Goal: Task Accomplishment & Management: Manage account settings

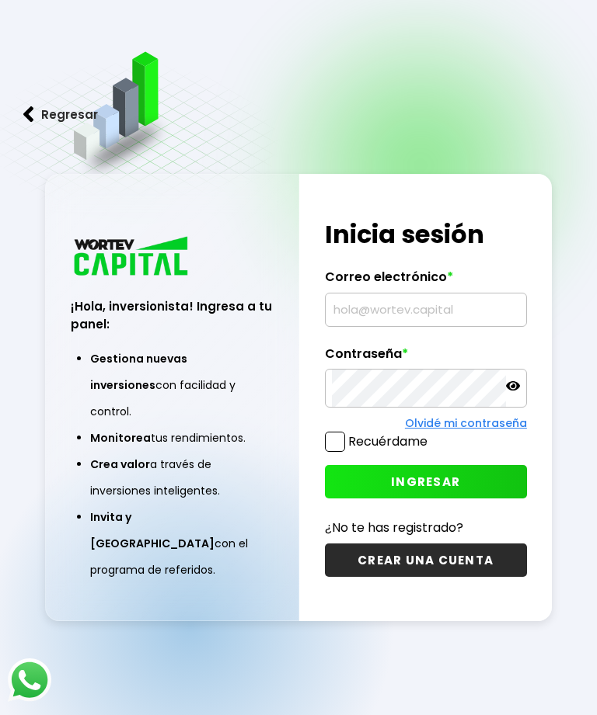
click at [426, 326] on input "text" at bounding box center [426, 310] width 188 height 33
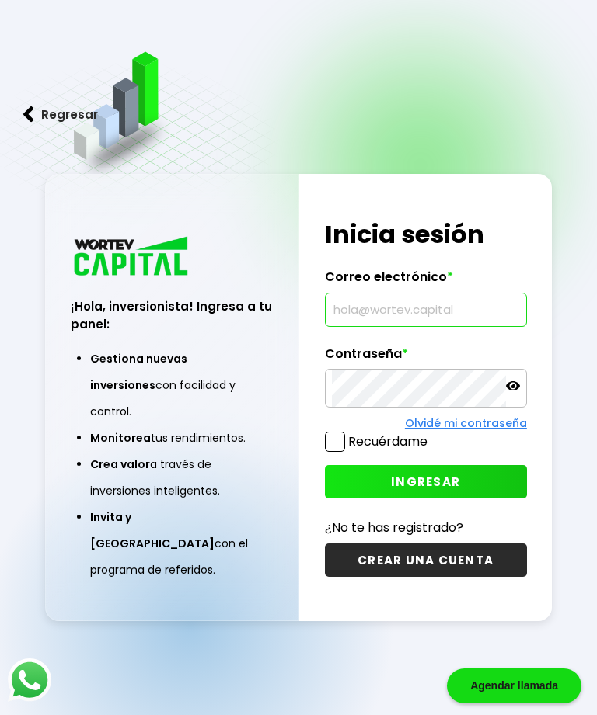
click at [419, 320] on input "text" at bounding box center [426, 310] width 188 height 33
type input "[EMAIL_ADDRESS][DOMAIN_NAME]"
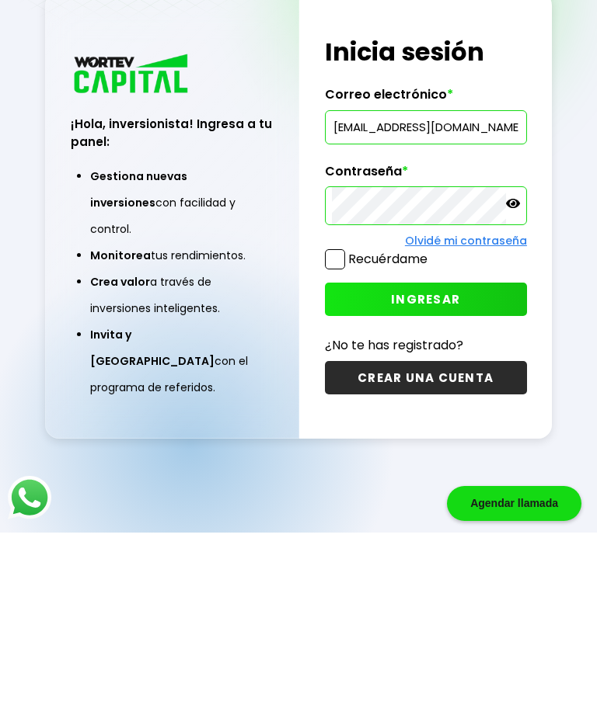
click at [463, 465] on button "INGRESAR" at bounding box center [426, 481] width 202 height 33
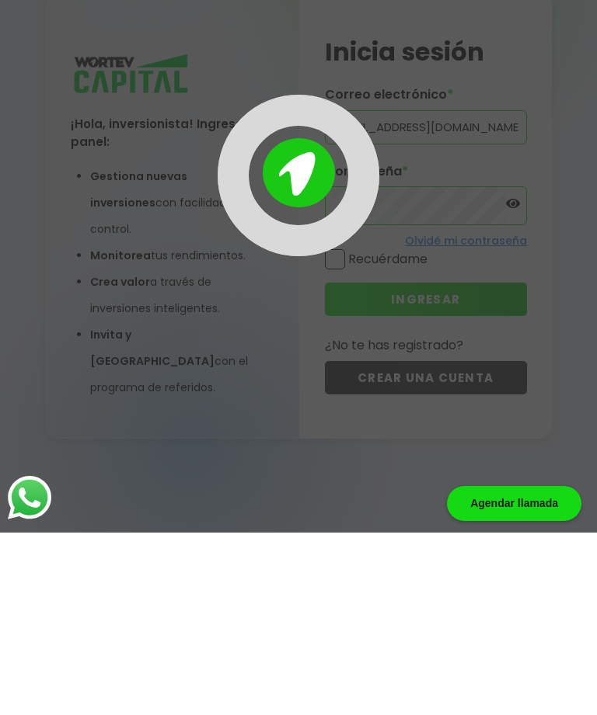
scroll to position [78, 0]
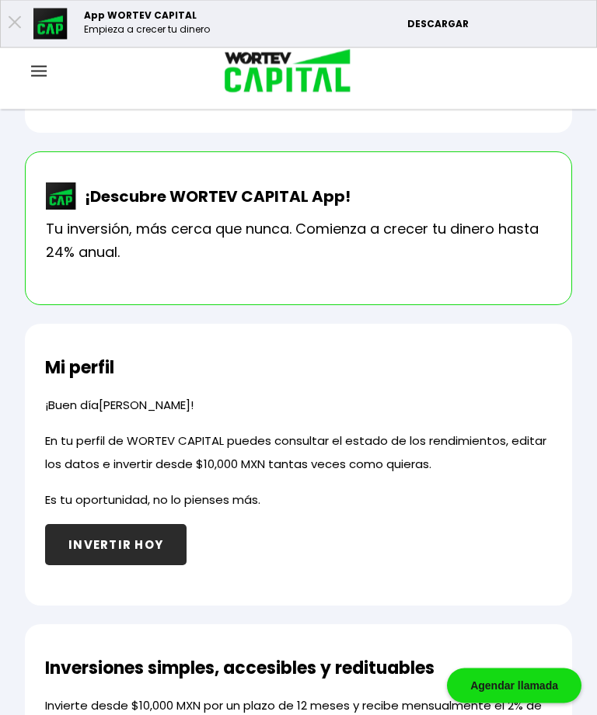
scroll to position [488, 0]
click at [131, 543] on button "INVERTIR HOY" at bounding box center [115, 544] width 141 height 41
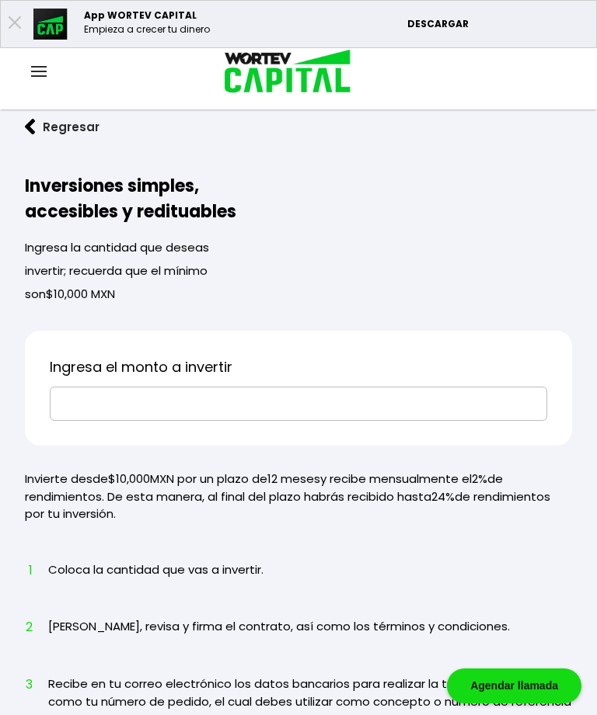
click at [42, 122] on button "Regresar" at bounding box center [62, 127] width 75 height 18
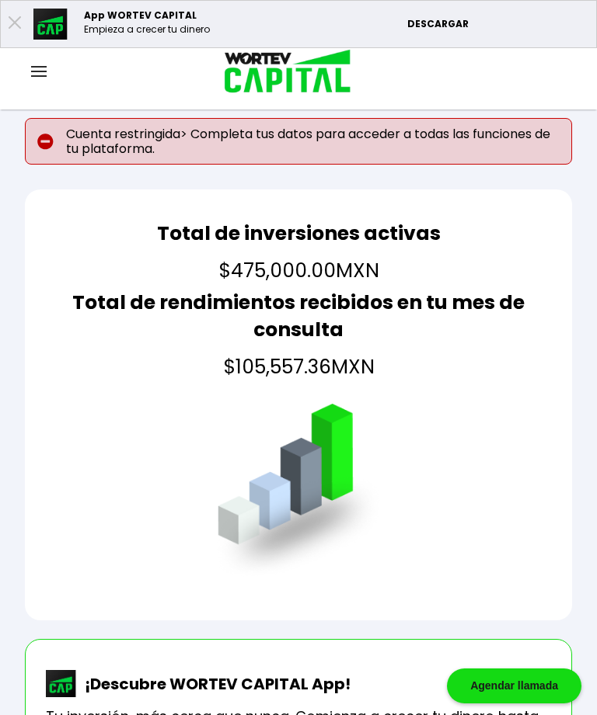
click at [44, 70] on img at bounding box center [39, 71] width 16 height 11
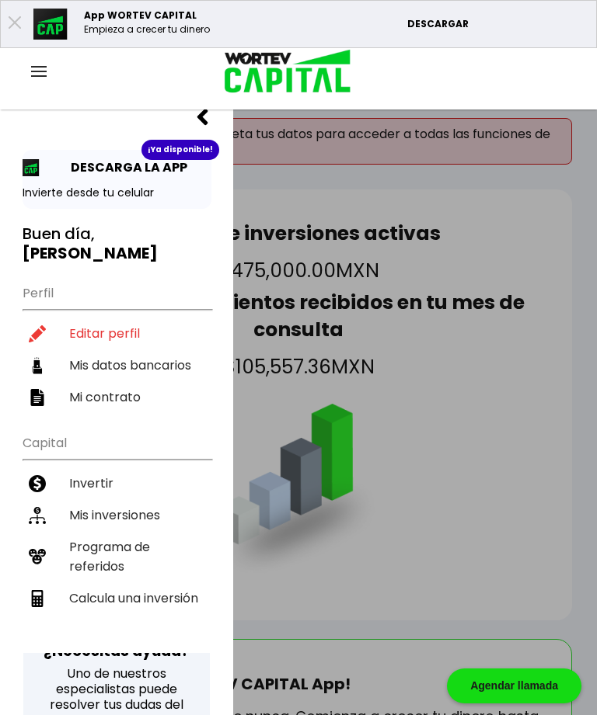
click at [141, 500] on li "Mis inversiones" at bounding box center [117, 516] width 189 height 32
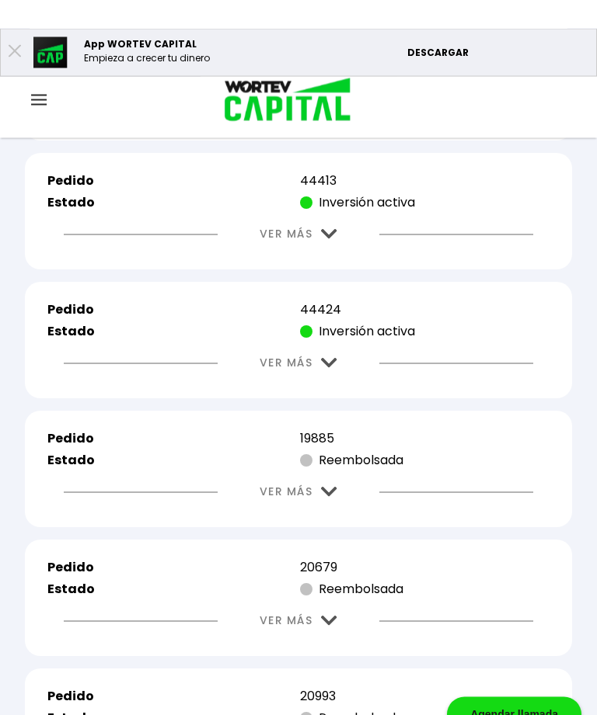
scroll to position [4046, 0]
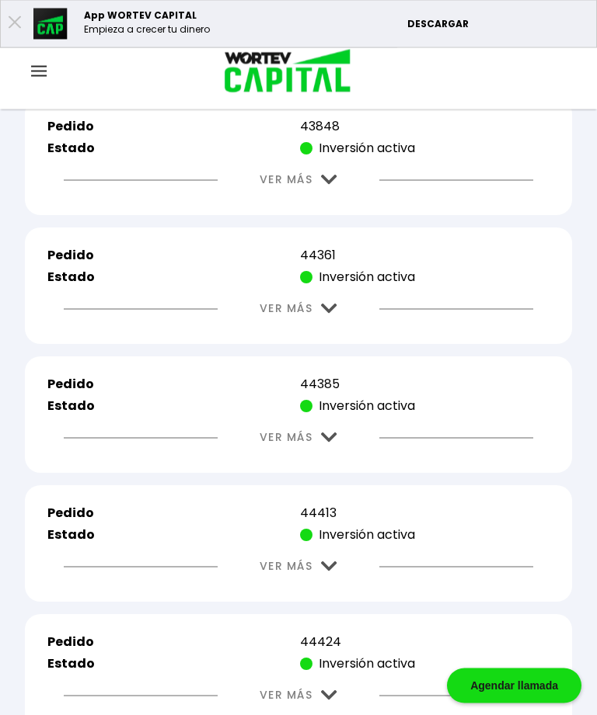
click at [325, 186] on img at bounding box center [329, 181] width 16 height 10
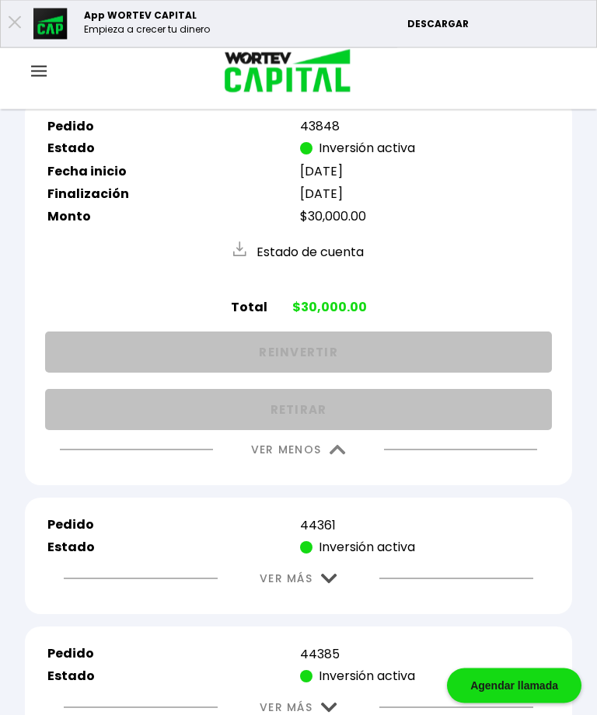
scroll to position [3789, 0]
click at [344, 455] on img at bounding box center [337, 450] width 16 height 10
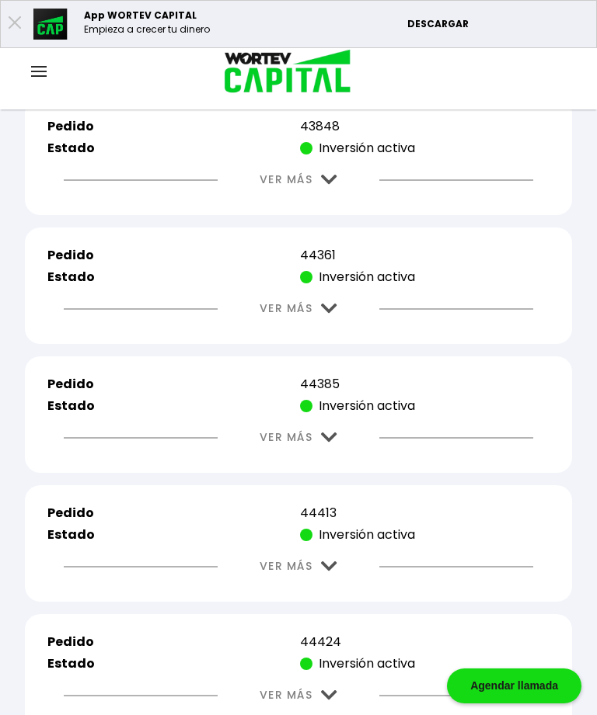
click at [329, 314] on img at bounding box center [329, 309] width 16 height 10
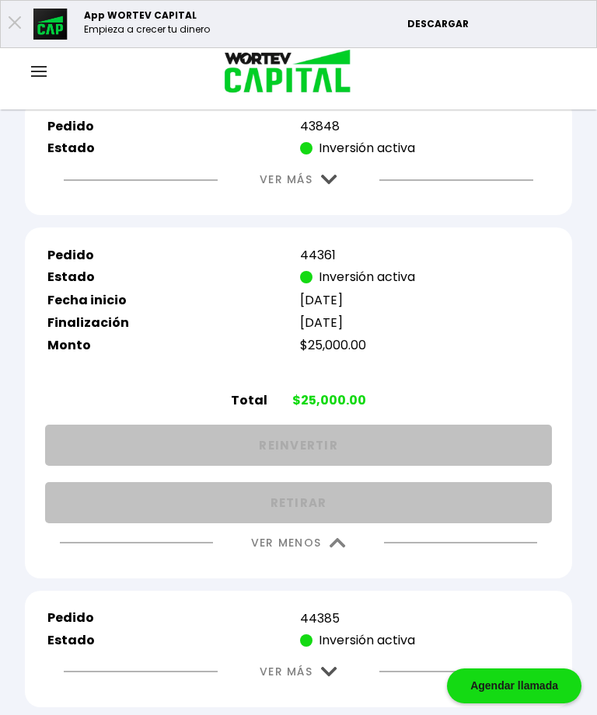
click at [339, 548] on img at bounding box center [337, 543] width 16 height 10
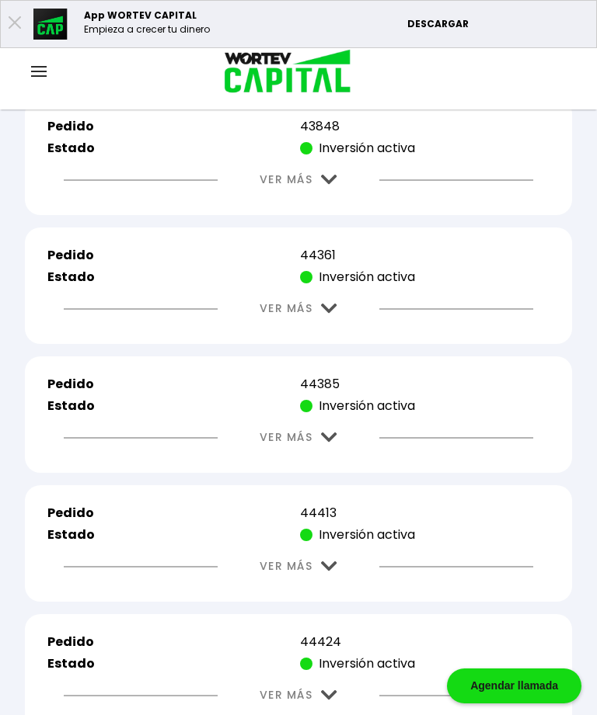
click at [335, 458] on button "VER MÁS" at bounding box center [298, 438] width 124 height 40
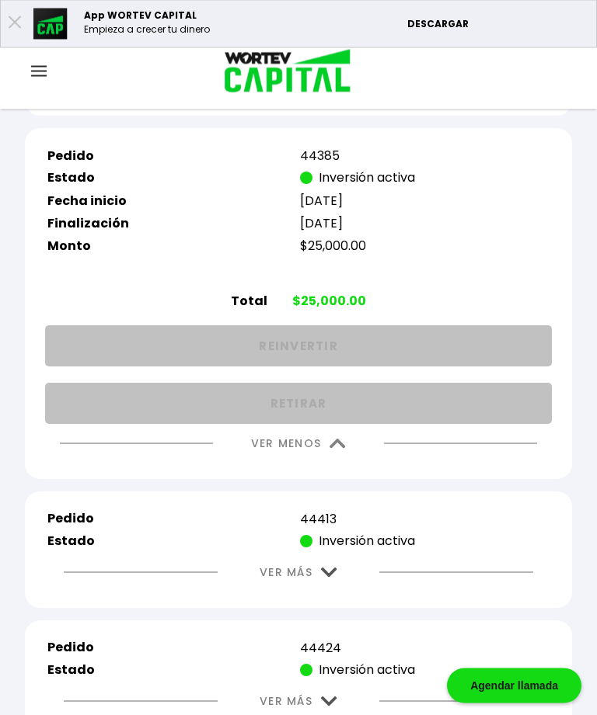
scroll to position [4017, 0]
click at [341, 449] on img at bounding box center [337, 444] width 16 height 10
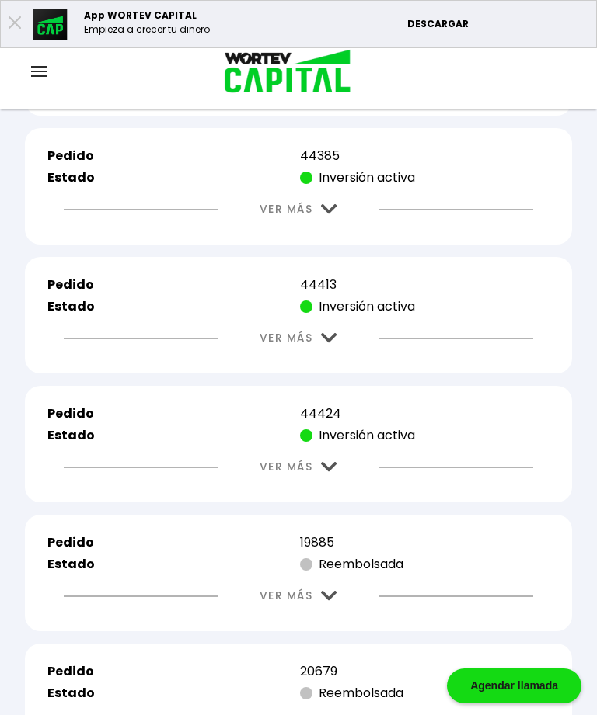
click at [336, 343] on img at bounding box center [329, 338] width 16 height 10
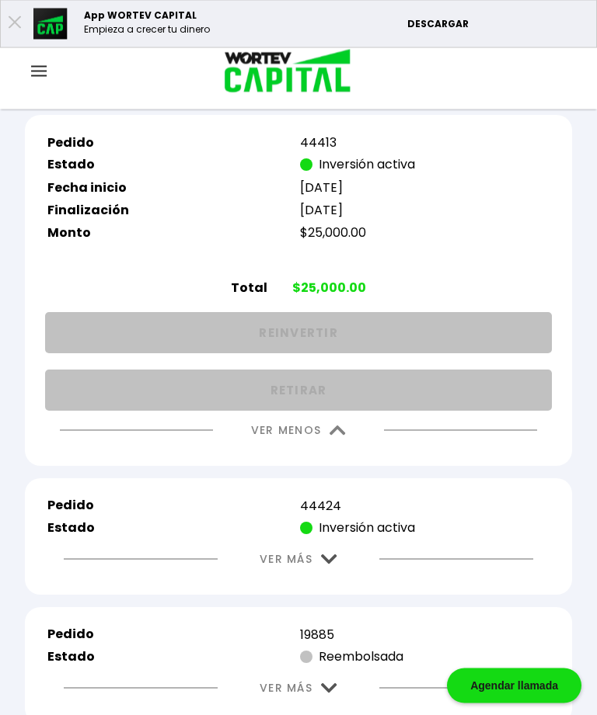
click at [341, 437] on img at bounding box center [337, 431] width 16 height 10
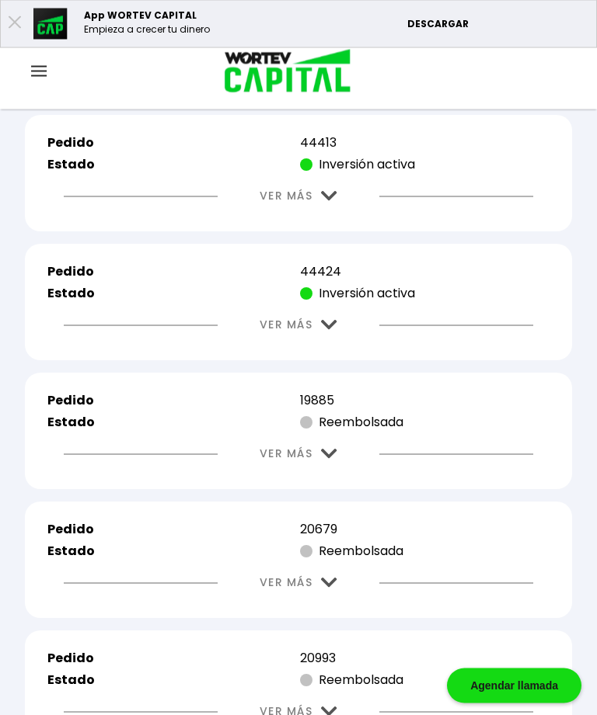
scroll to position [4159, 0]
click at [331, 330] on img at bounding box center [329, 325] width 16 height 10
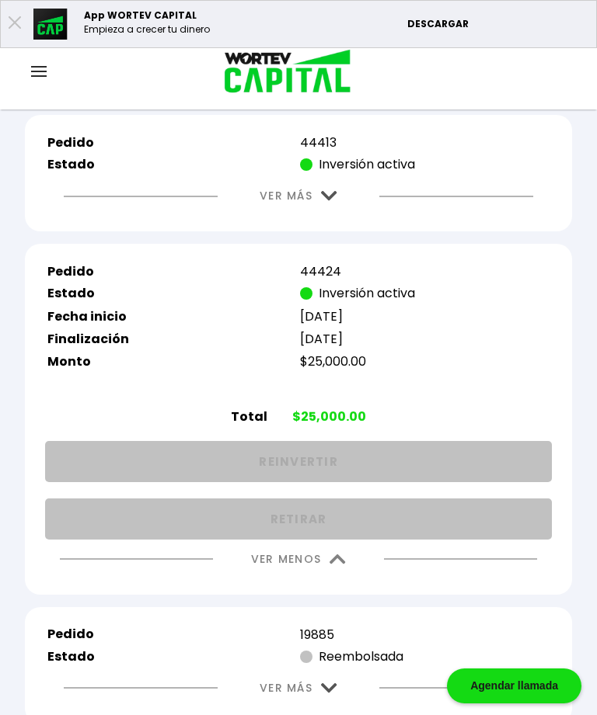
click at [343, 565] on img at bounding box center [337, 560] width 16 height 10
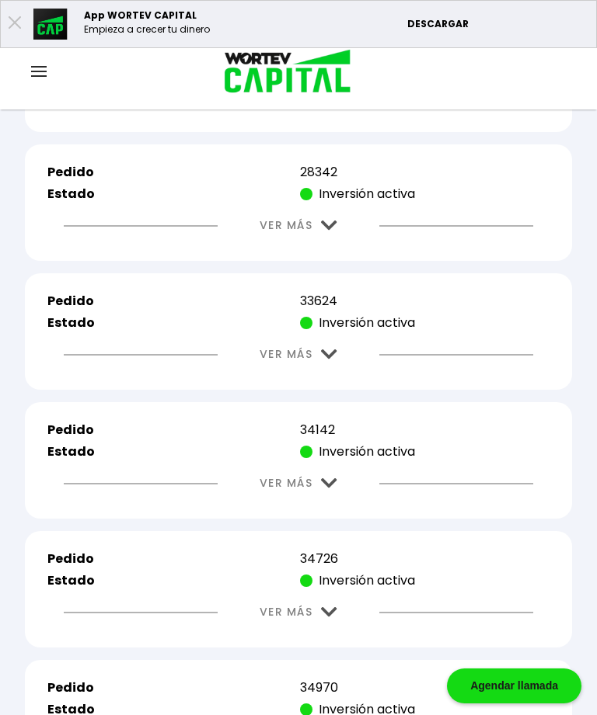
scroll to position [0, 0]
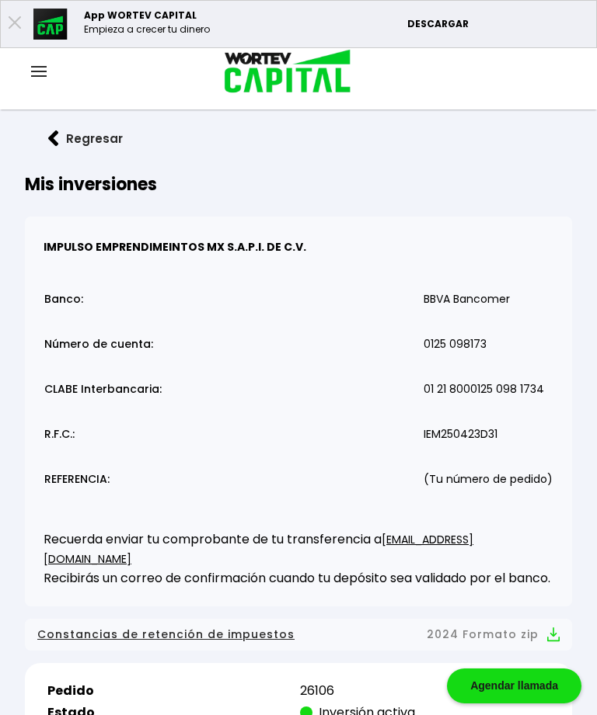
click at [56, 138] on img at bounding box center [53, 139] width 11 height 16
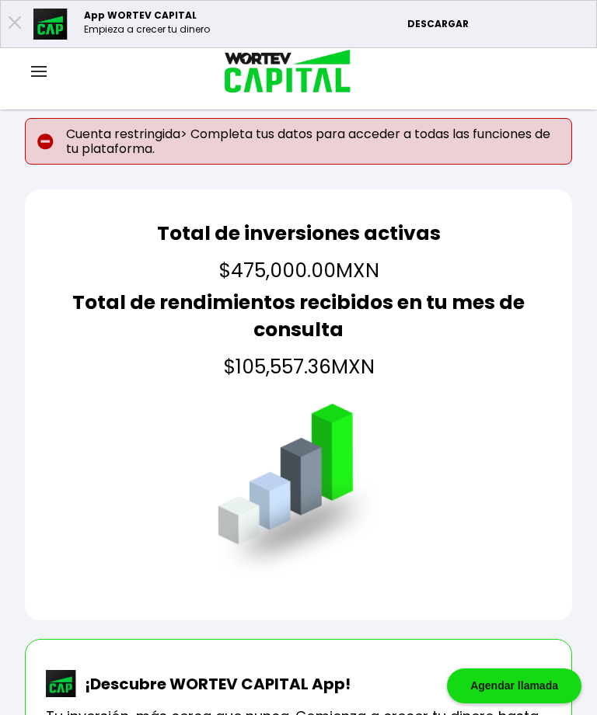
click at [44, 75] on img at bounding box center [39, 71] width 16 height 11
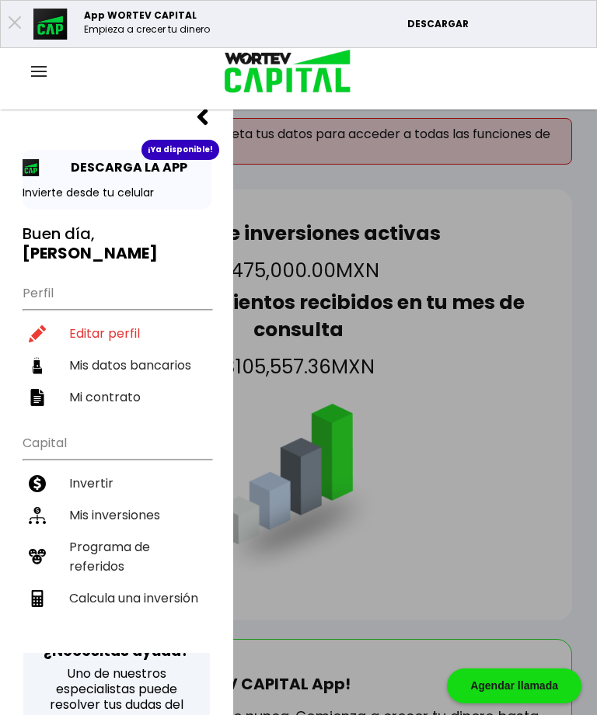
click at [113, 318] on li "Editar perfil" at bounding box center [117, 334] width 189 height 32
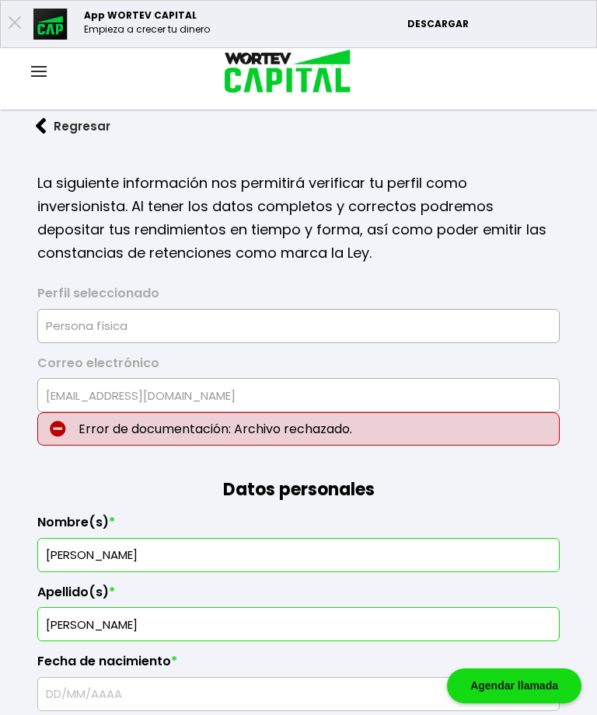
type input "GOEE630420CU0"
type input "GOEE630420MDFNSL05"
select select "Mujer"
type input "5522714458"
select select "Posgrado"
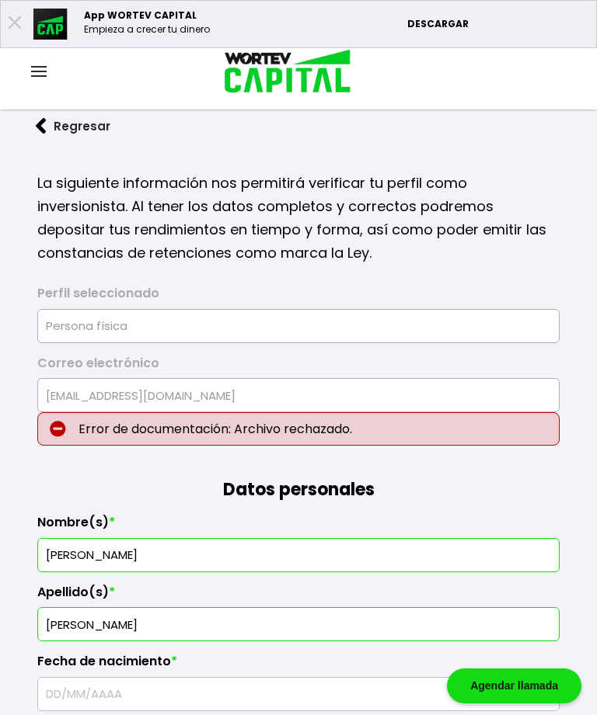
type input "Jubilada"
type input "14030"
select select "DF"
type input "Tlalpan"
type input "piedra alumbre"
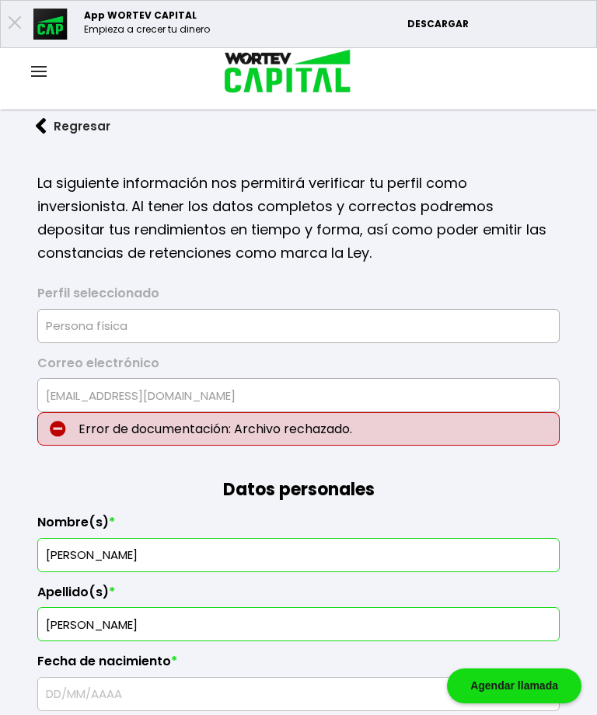
type input "# 3"
type input "Isidro Fabela"
select select "Santander"
type input "014290565824697228"
type input "Bella Brisa González Baudenay"
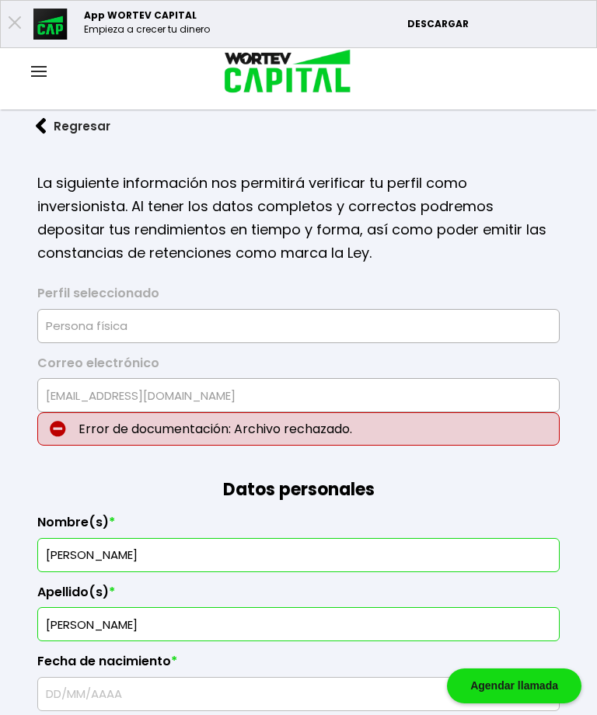
type input "bellabris15@gmail.com"
type input "5561666705"
type input "20/04/1963"
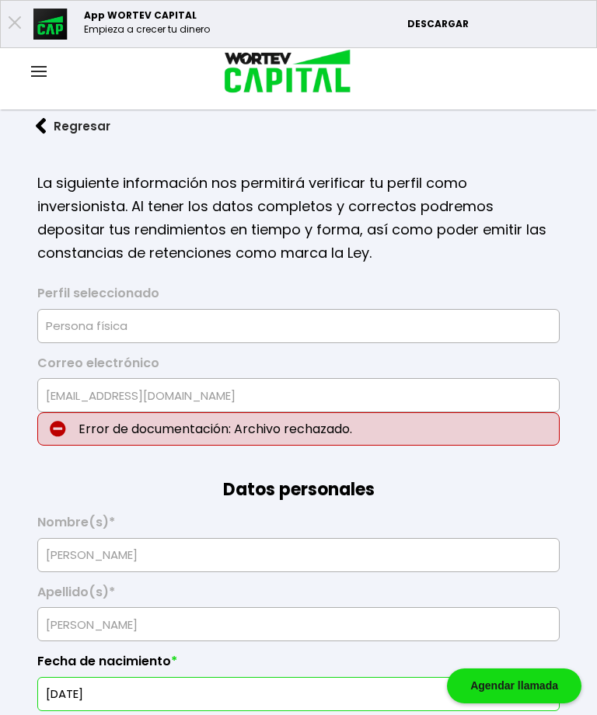
click at [243, 326] on input "Persona física" at bounding box center [298, 326] width 508 height 33
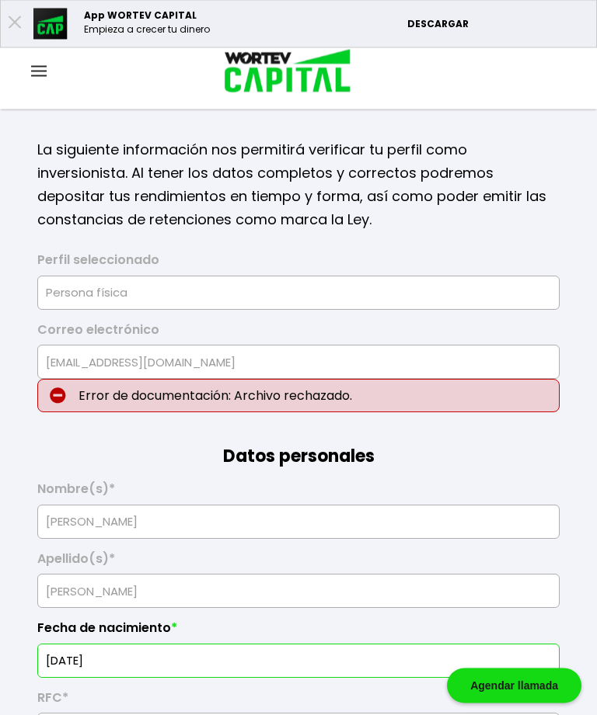
click at [503, 392] on p "Error de documentación: Archivo rechazado." at bounding box center [298, 396] width 522 height 33
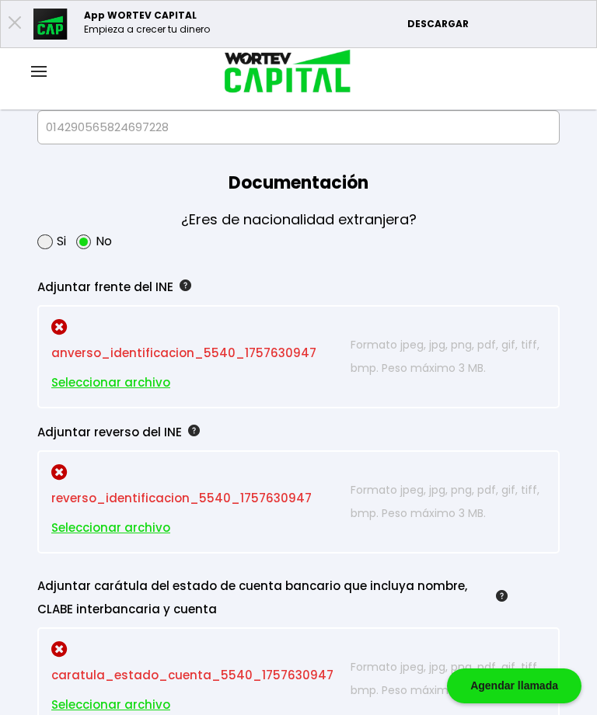
scroll to position [1764, 0]
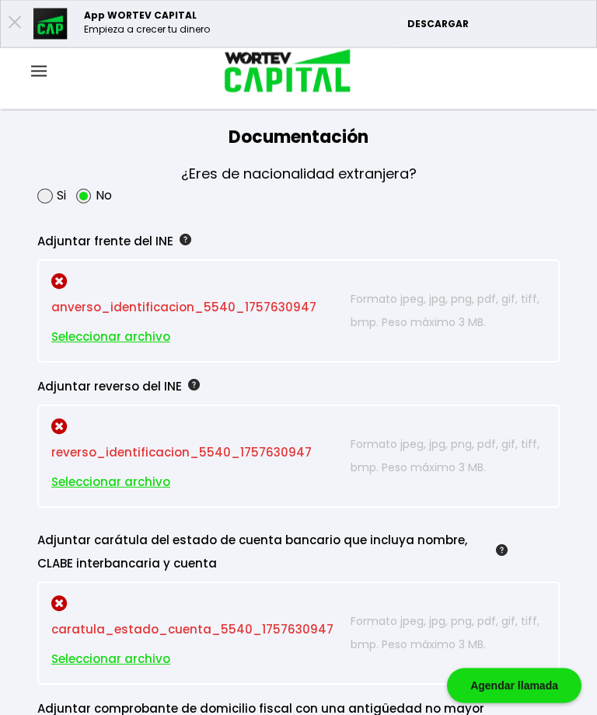
click at [117, 350] on span "Seleccionar archivo" at bounding box center [110, 337] width 119 height 23
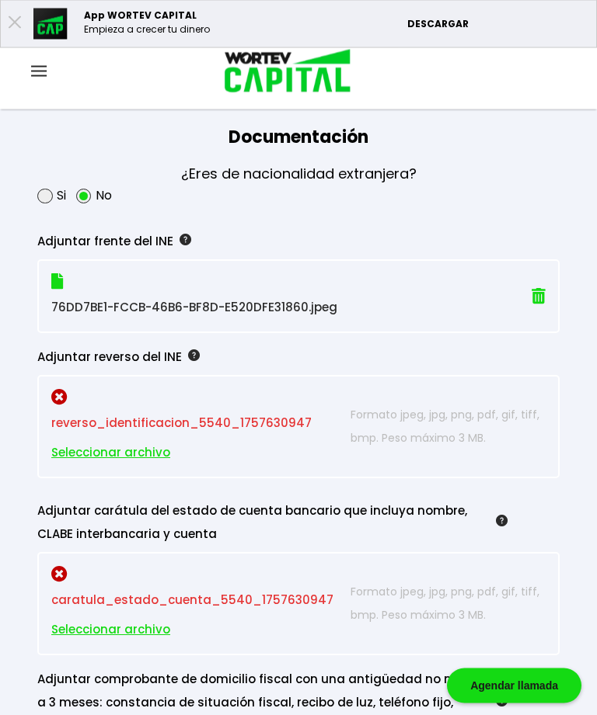
scroll to position [1765, 0]
click at [158, 465] on p "reverso_identificacion_5540_1757630947 Seleccionar archivo" at bounding box center [197, 426] width 292 height 75
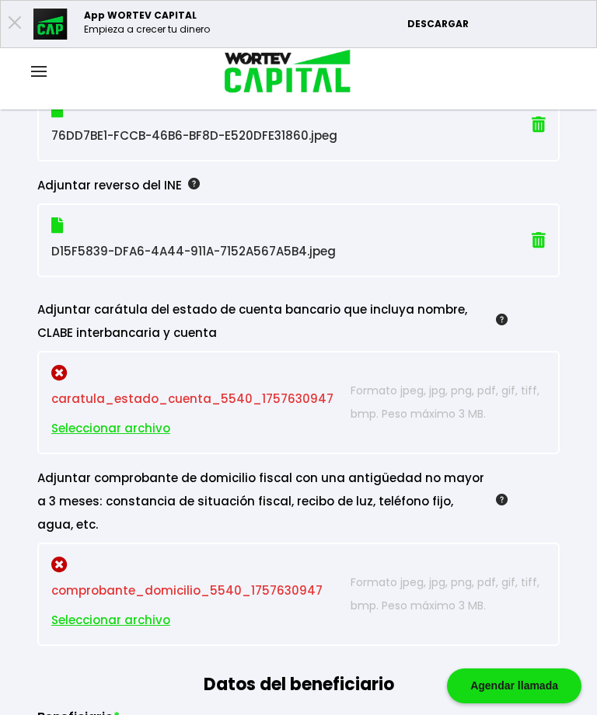
scroll to position [1940, 0]
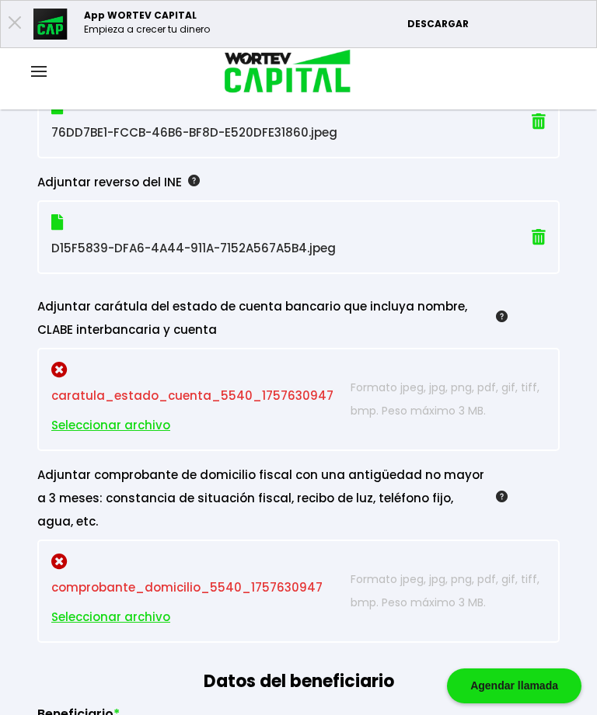
click at [189, 623] on p "comprobante_domicilio_5540_1757630947 Seleccionar archivo" at bounding box center [197, 591] width 292 height 75
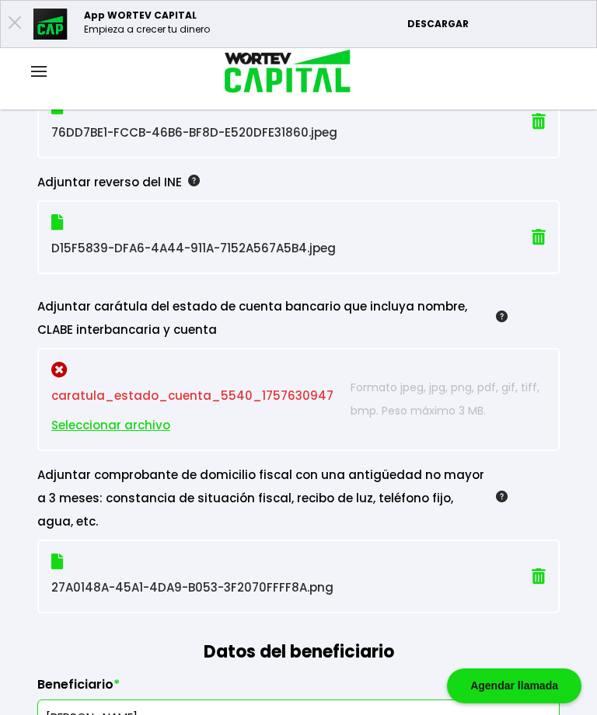
click at [136, 437] on span "Seleccionar archivo" at bounding box center [110, 425] width 119 height 23
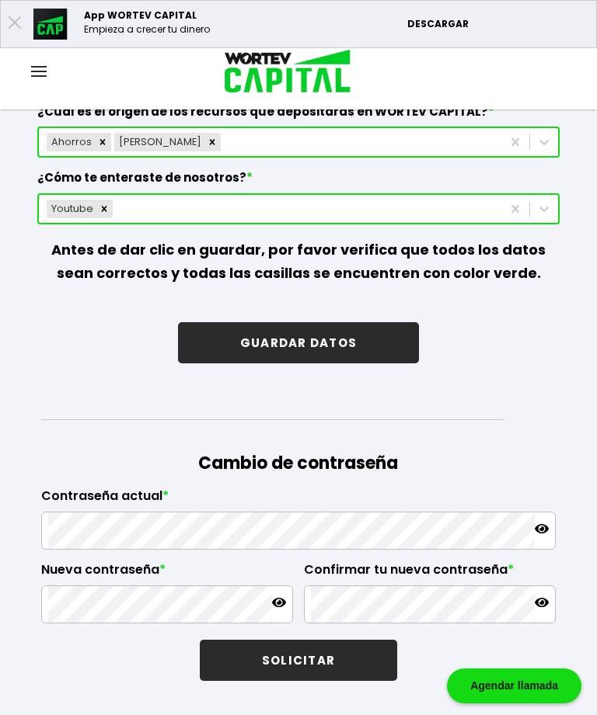
scroll to position [2935, 0]
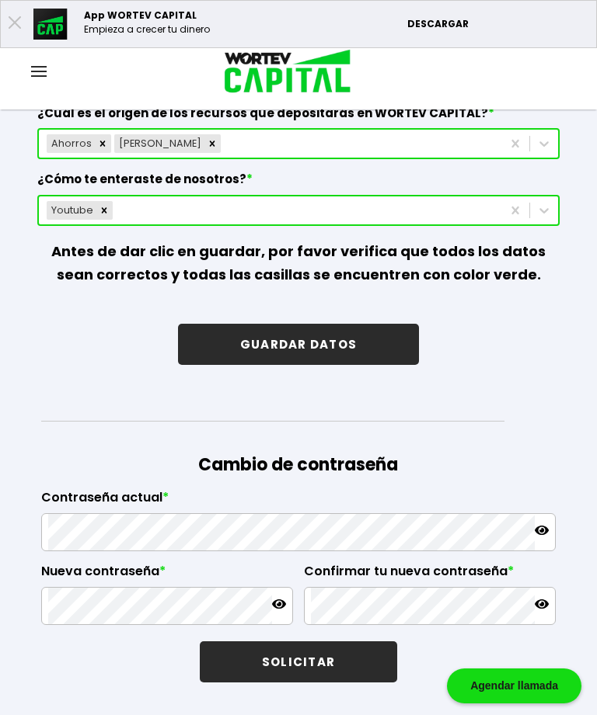
click at [319, 365] on button "GUARDAR DATOS" at bounding box center [298, 344] width 241 height 41
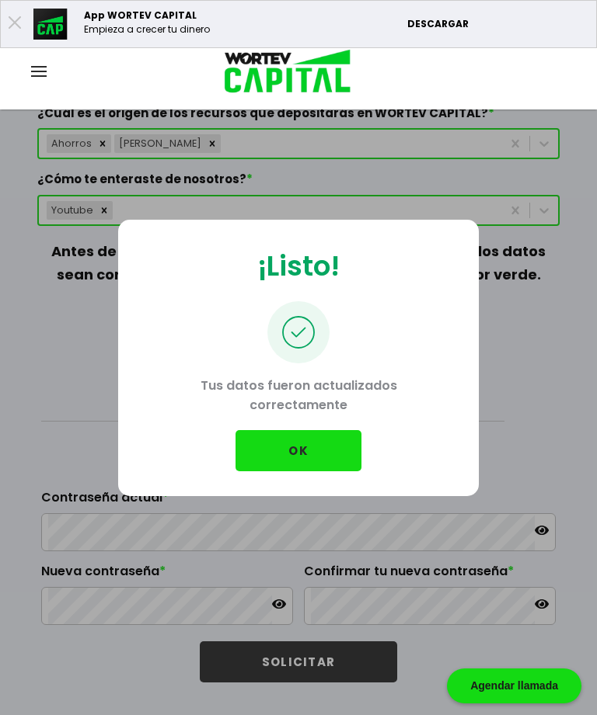
click at [305, 472] on button "OK" at bounding box center [298, 450] width 126 height 41
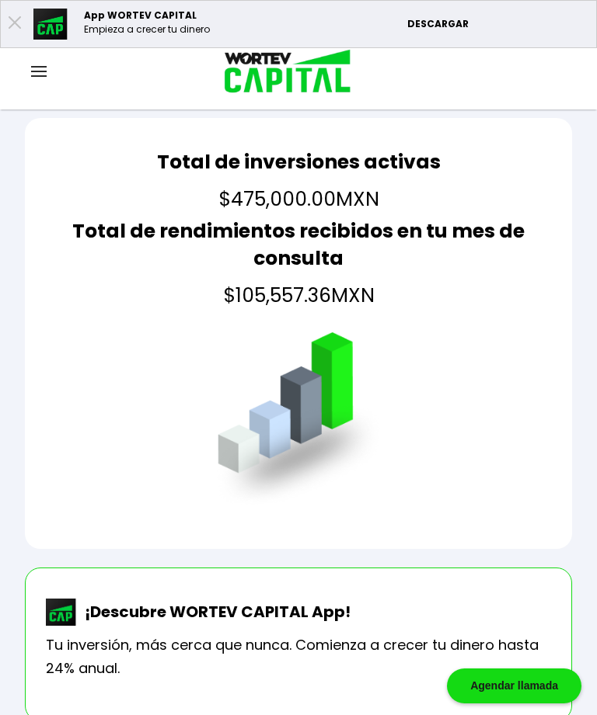
click at [38, 75] on img at bounding box center [39, 71] width 16 height 11
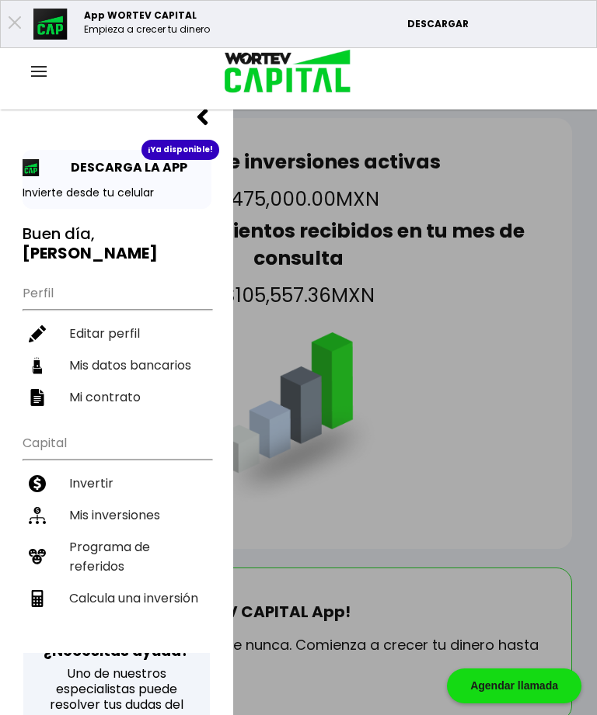
click at [98, 167] on p "DESCARGA LA APP" at bounding box center [125, 167] width 124 height 19
click at [167, 138] on div at bounding box center [117, 124] width 189 height 30
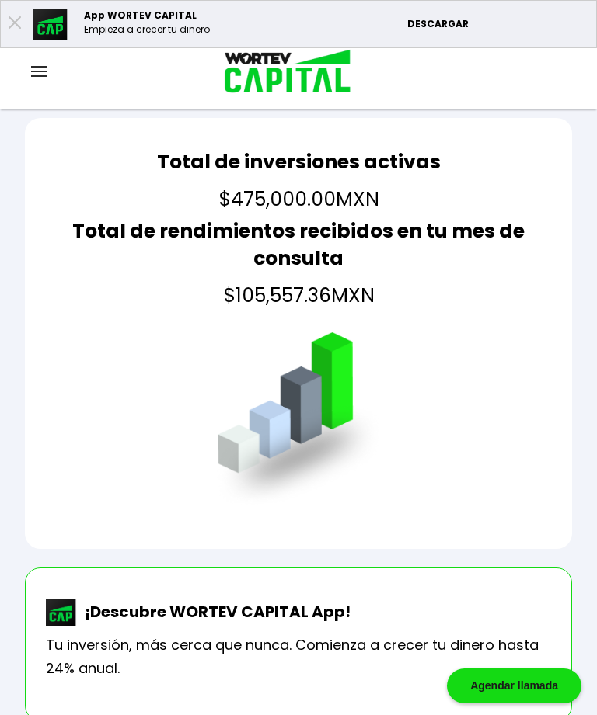
click at [435, 25] on p "DESCARGAR" at bounding box center [497, 24] width 181 height 14
click at [47, 63] on div at bounding box center [39, 72] width 78 height 19
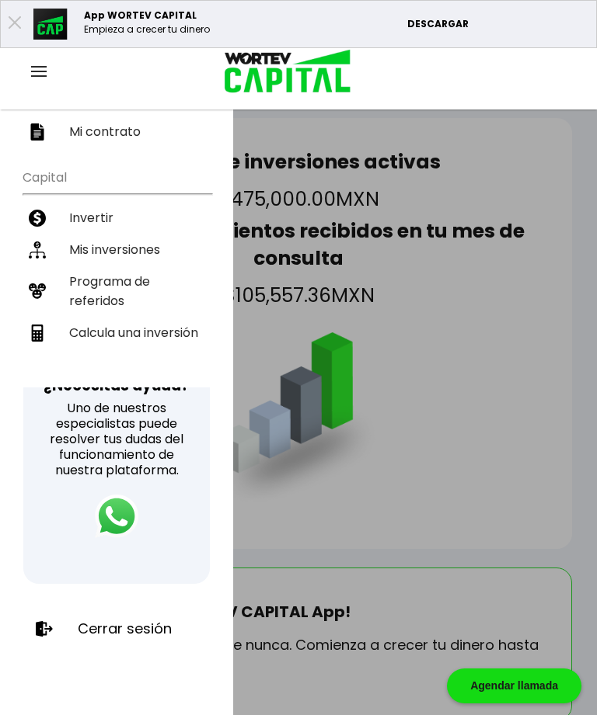
scroll to position [266, 0]
click at [133, 618] on div "Cerrar sesión" at bounding box center [116, 629] width 186 height 40
